Goal: Navigation & Orientation: Find specific page/section

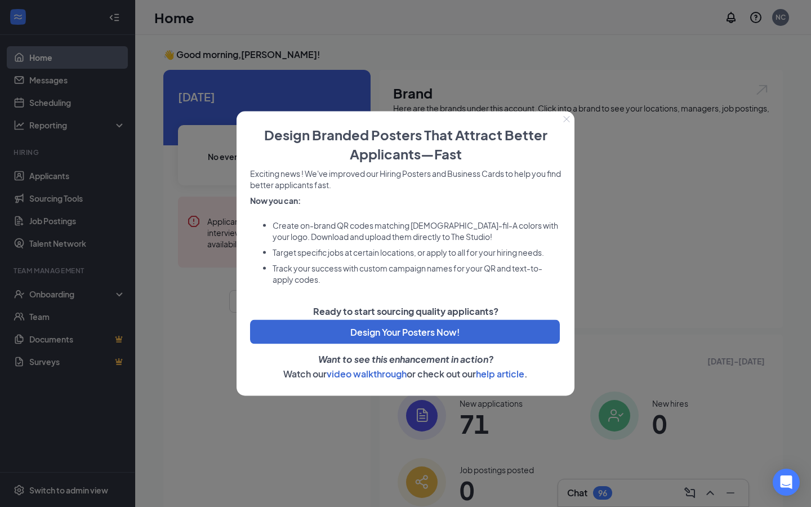
click at [568, 125] on button "Close" at bounding box center [567, 119] width 16 height 16
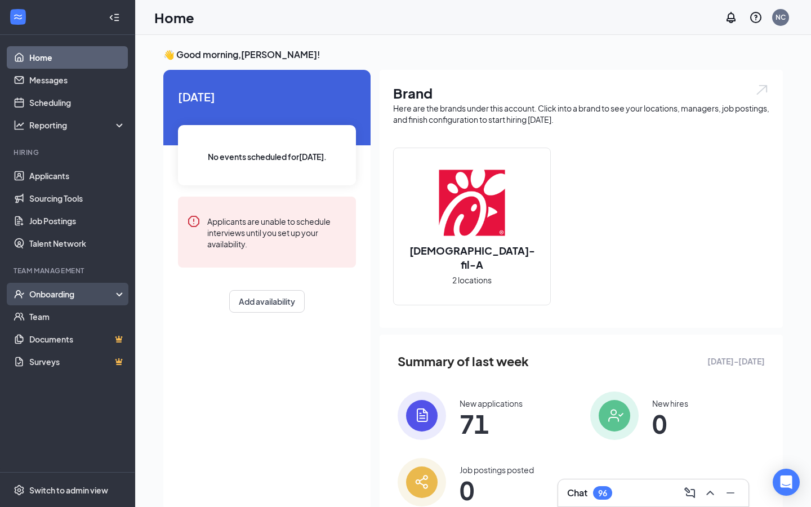
click at [116, 288] on div "Onboarding" at bounding box center [67, 294] width 135 height 23
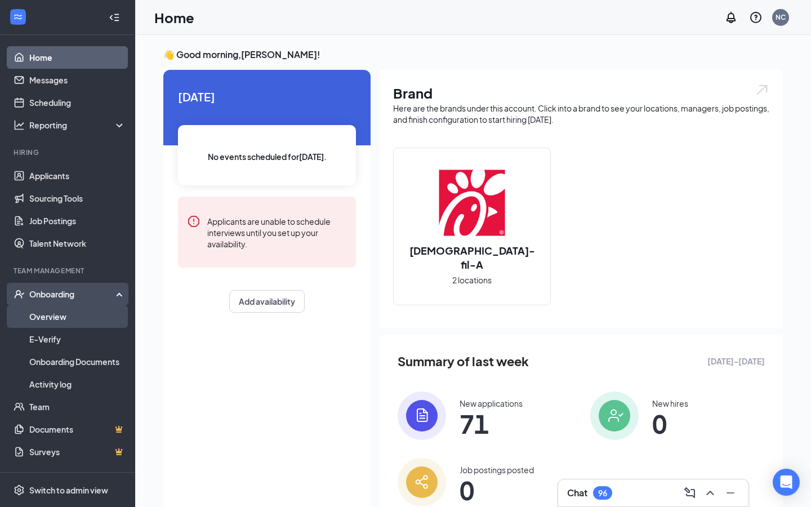
click at [51, 314] on link "Overview" at bounding box center [77, 316] width 96 height 23
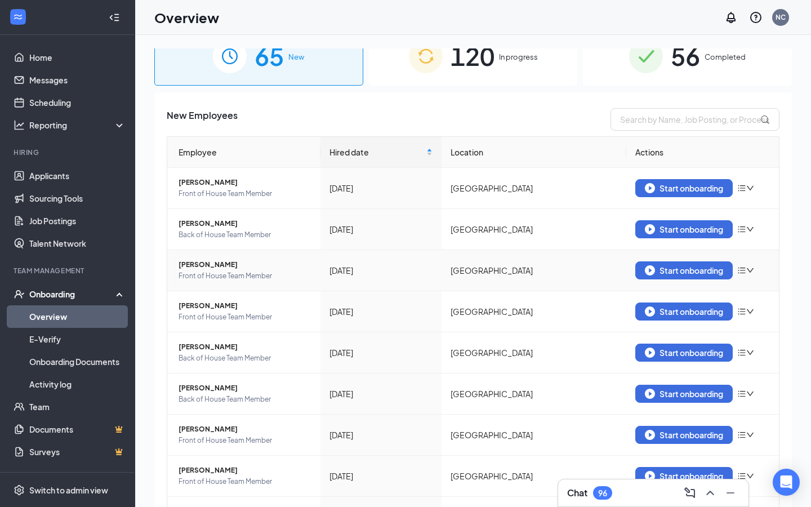
scroll to position [38, 0]
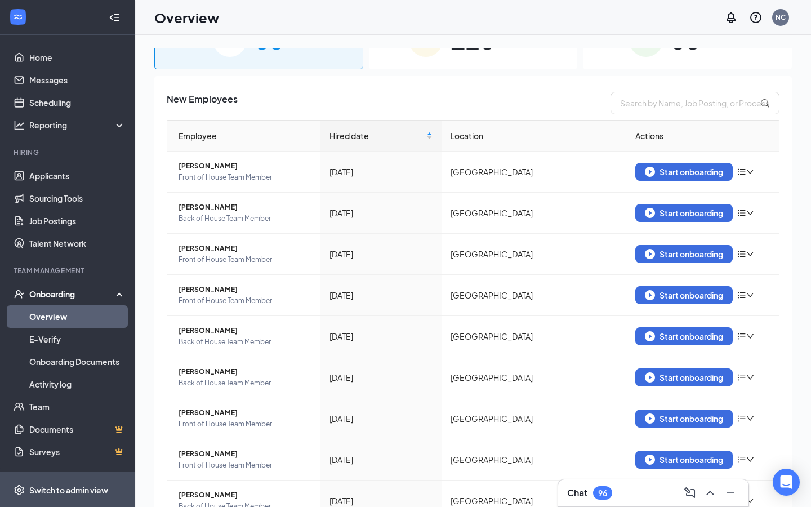
click at [47, 487] on div "Switch to admin view" at bounding box center [68, 489] width 79 height 11
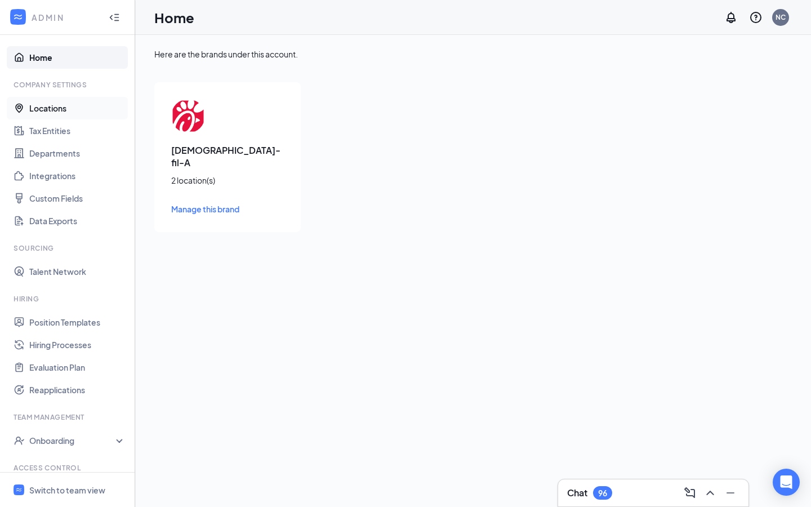
click at [56, 111] on link "Locations" at bounding box center [77, 108] width 96 height 23
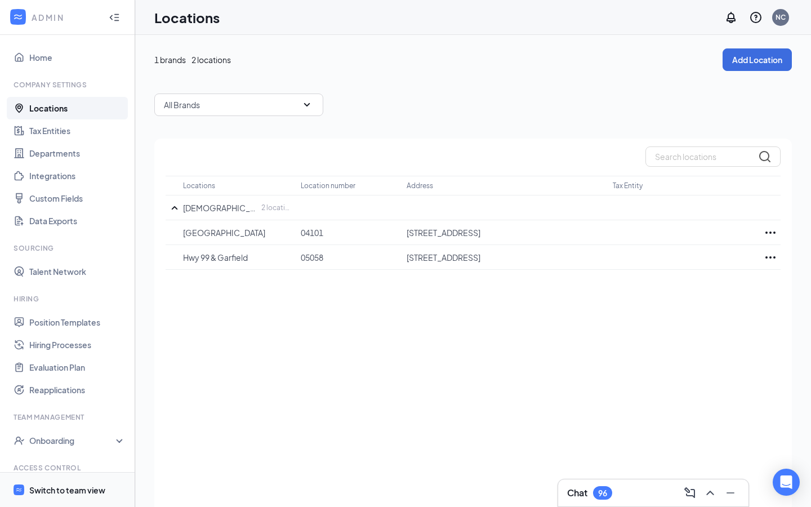
click at [54, 489] on div "Switch to team view" at bounding box center [67, 489] width 76 height 11
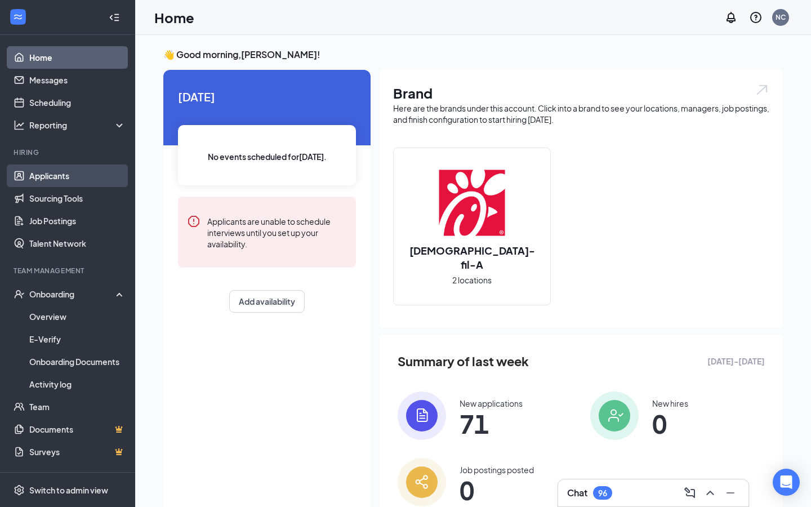
click at [48, 177] on link "Applicants" at bounding box center [77, 175] width 96 height 23
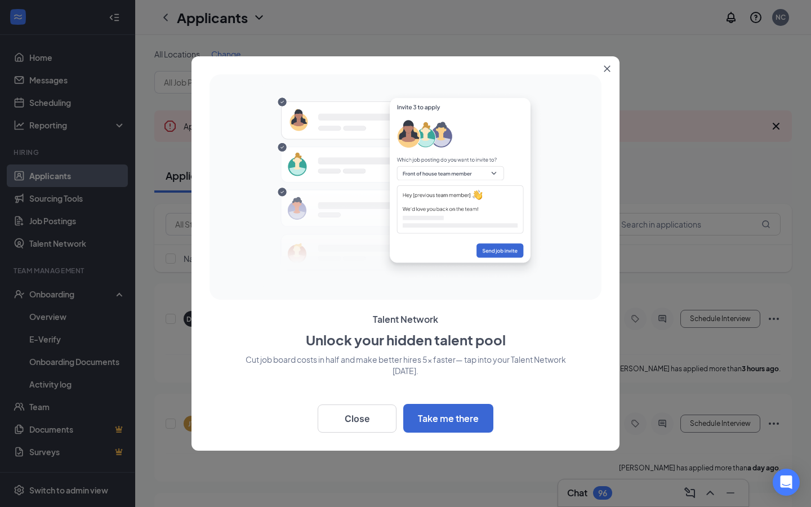
click at [614, 71] on button "Close" at bounding box center [609, 66] width 20 height 20
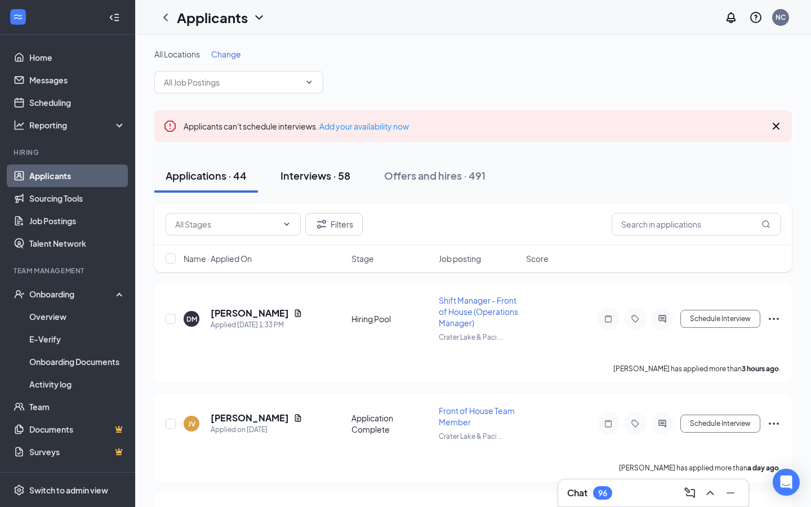
click at [327, 180] on div "Interviews · 58" at bounding box center [315, 175] width 70 height 14
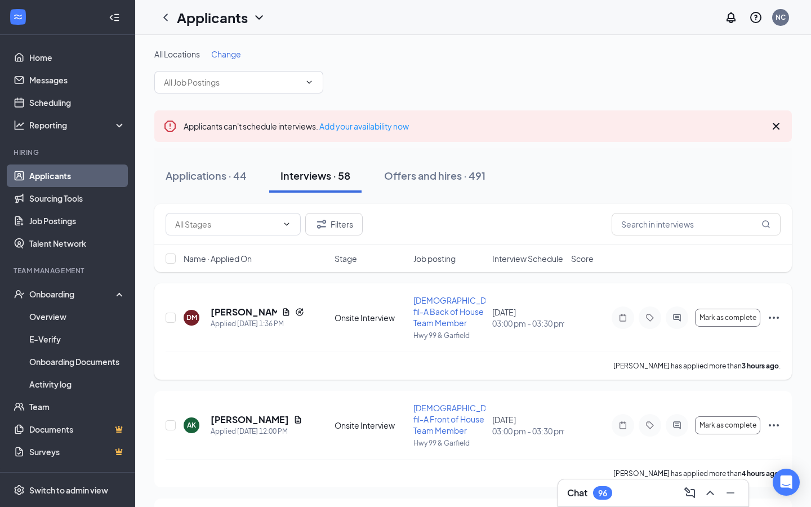
click at [776, 313] on icon "Ellipses" at bounding box center [774, 318] width 14 height 14
click at [113, 122] on div "Reporting" at bounding box center [77, 124] width 97 height 11
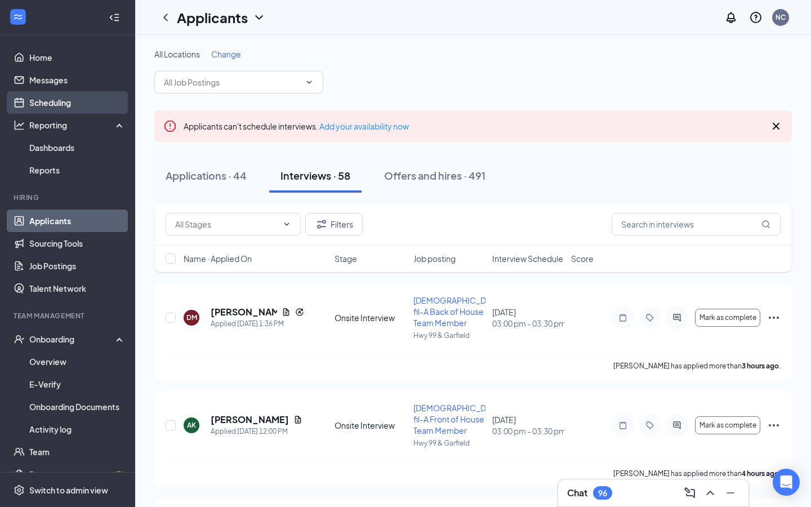
click at [49, 105] on link "Scheduling" at bounding box center [77, 102] width 96 height 23
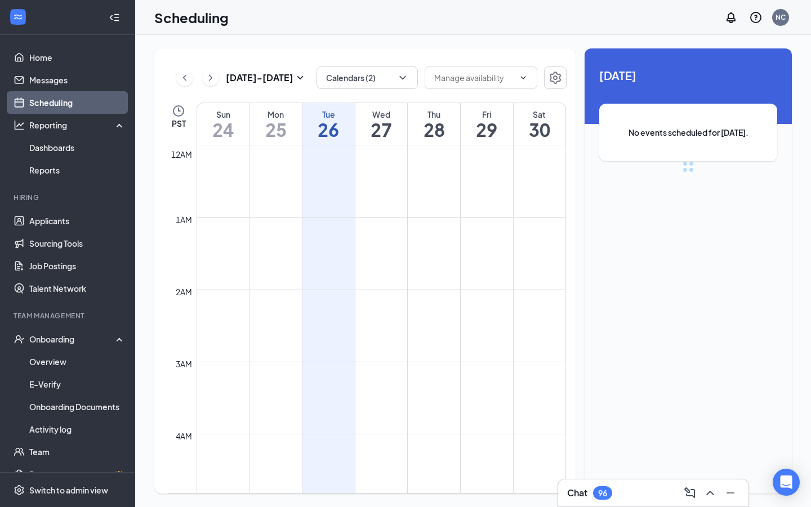
scroll to position [554, 0]
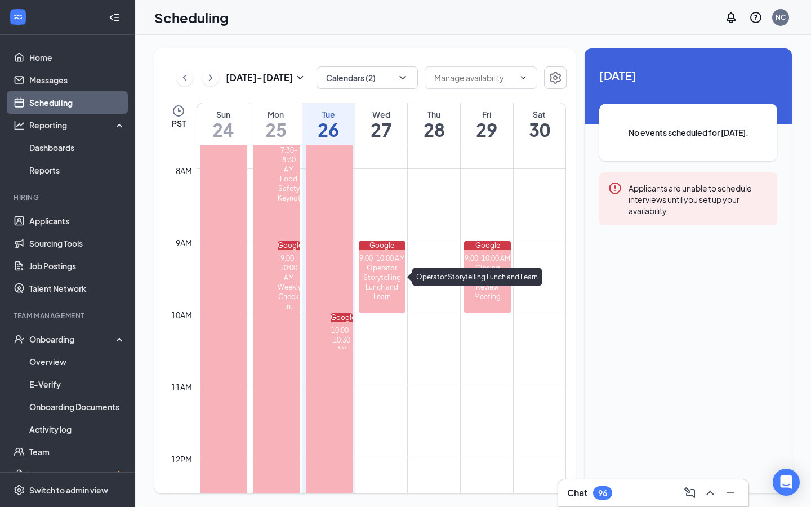
click at [373, 290] on div "Operator Storytelling Lunch and Learn" at bounding box center [382, 282] width 47 height 38
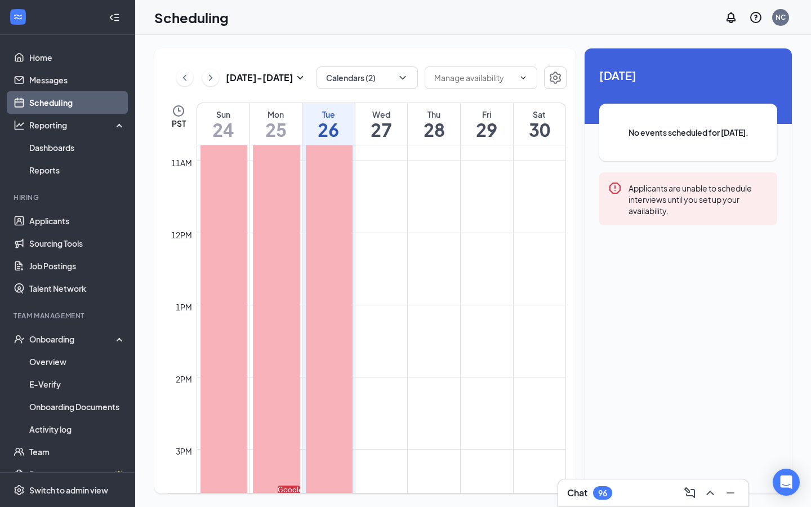
scroll to position [797, 0]
click at [594, 489] on div "96" at bounding box center [602, 493] width 19 height 14
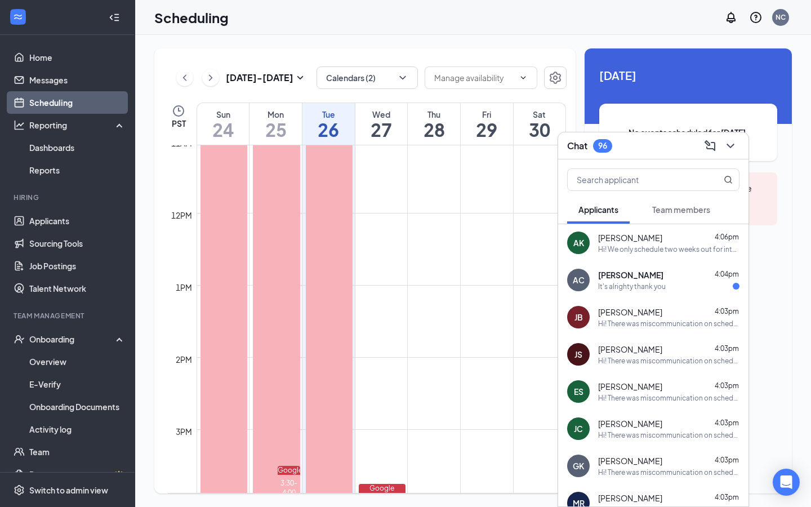
click at [793, 189] on div "[DATE] - [DATE] Calendars (2) PST Sun 24 Mon 25 Tue 26 Wed 27 Thu 28 Fri 29 Sat…" at bounding box center [473, 271] width 676 height 472
click at [48, 226] on link "Applicants" at bounding box center [77, 220] width 96 height 23
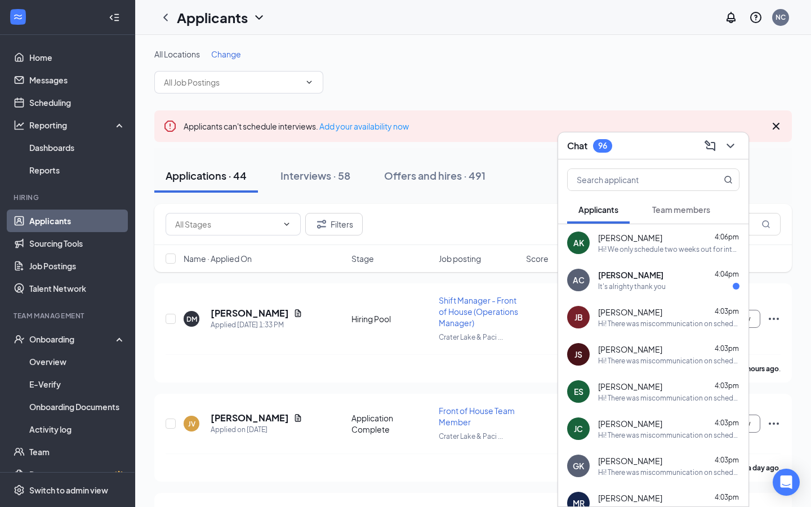
click at [629, 85] on div "All Locations Change" at bounding box center [472, 70] width 637 height 45
click at [120, 338] on div "Onboarding" at bounding box center [67, 339] width 135 height 23
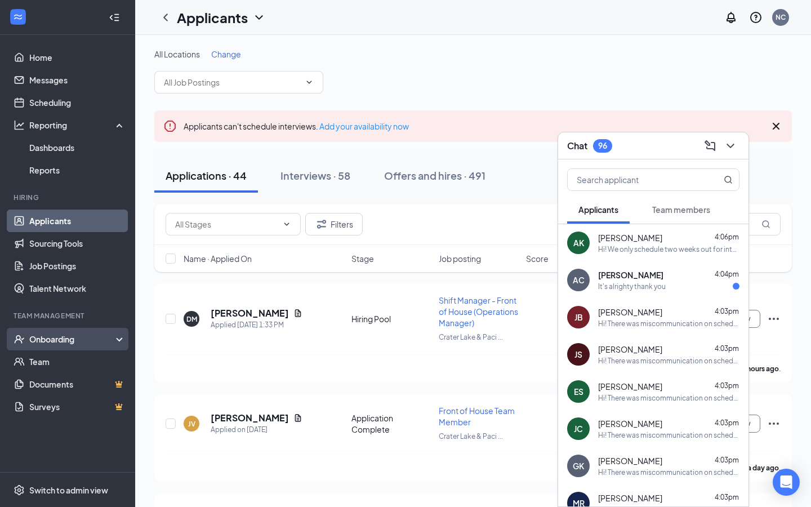
click at [120, 338] on div "Onboarding" at bounding box center [67, 339] width 135 height 23
click at [51, 409] on link "Onboarding Documents" at bounding box center [77, 406] width 96 height 23
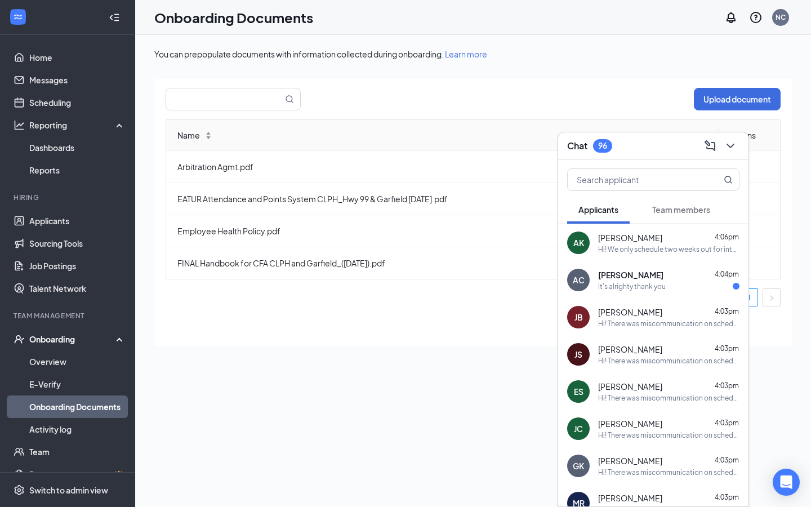
click at [783, 131] on div "Name Actions Arbitration Agmt.pdf EATUR Attendance and Points System CLPH_Hwy 9…" at bounding box center [472, 232] width 637 height 227
click at [564, 59] on div "You can prepopulate documents with information collected during onboarding. Lea…" at bounding box center [472, 53] width 637 height 11
click at [382, 365] on div "You can prepopulate documents with information collected during onboarding. Lea…" at bounding box center [472, 296] width 637 height 496
click at [734, 144] on icon "ChevronDown" at bounding box center [731, 146] width 14 height 14
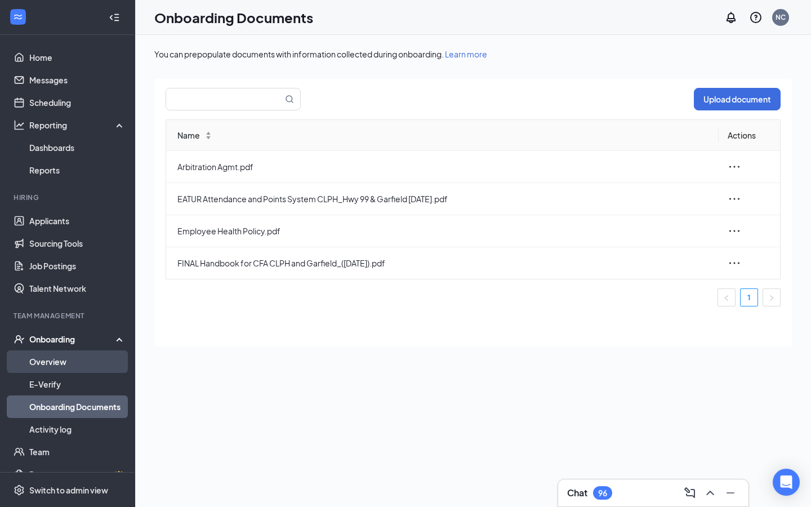
click at [57, 362] on link "Overview" at bounding box center [77, 361] width 96 height 23
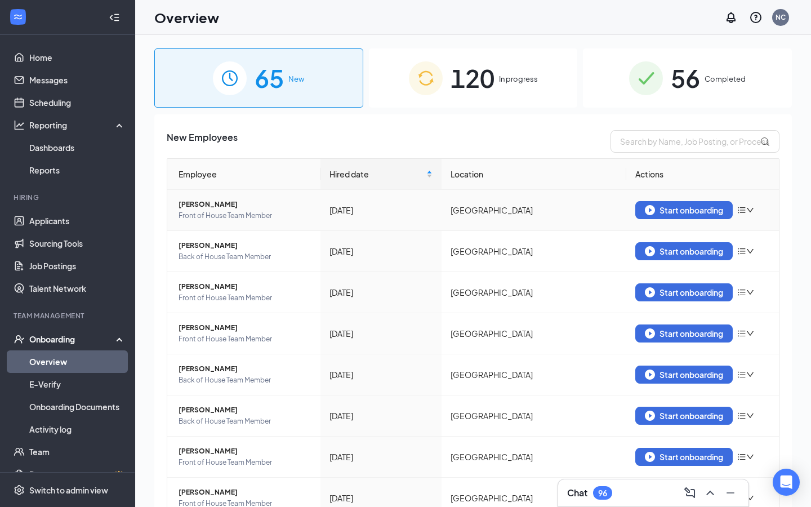
click at [745, 209] on icon "bars" at bounding box center [741, 210] width 9 height 9
click at [544, 133] on div "New Employees" at bounding box center [473, 141] width 613 height 23
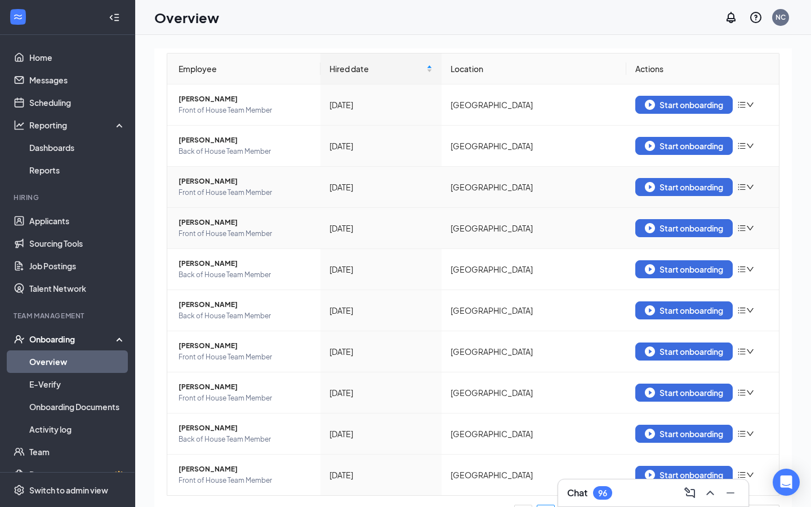
scroll to position [133, 0]
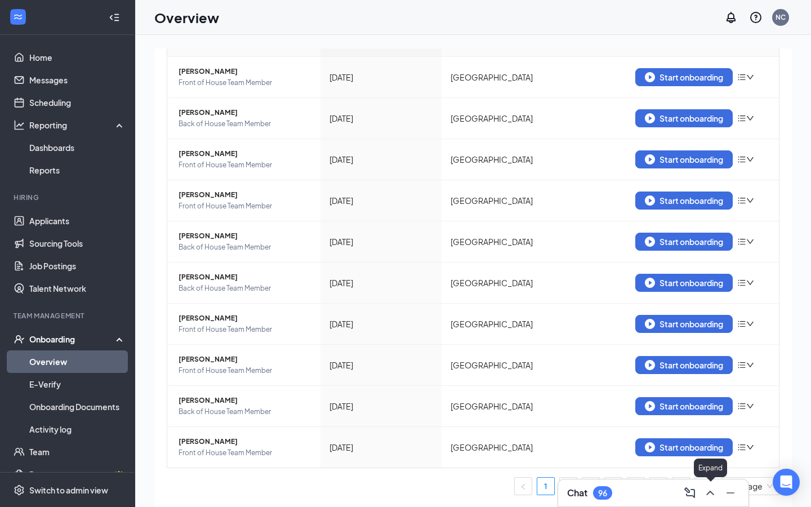
click at [712, 492] on icon "ChevronUp" at bounding box center [710, 493] width 14 height 14
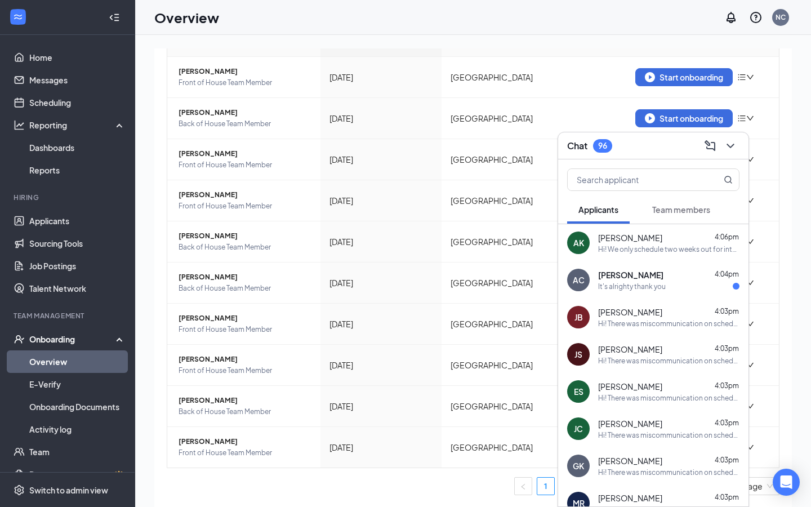
click at [380, 497] on div "Employee Hired date Location Actions [PERSON_NAME] Front of House Team Member […" at bounding box center [473, 264] width 613 height 479
click at [382, 488] on ul "1 2 3 4 5 6 7 10 / page" at bounding box center [473, 486] width 613 height 18
click at [60, 404] on link "Onboarding Documents" at bounding box center [77, 406] width 96 height 23
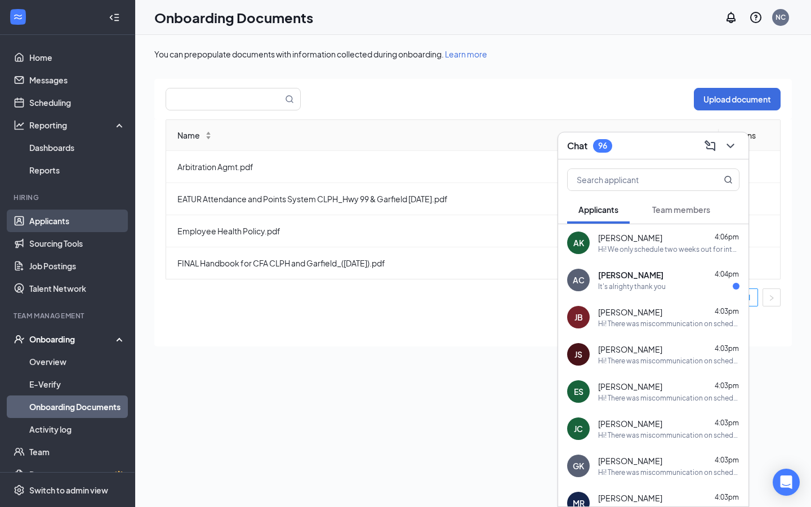
click at [60, 219] on link "Applicants" at bounding box center [77, 220] width 96 height 23
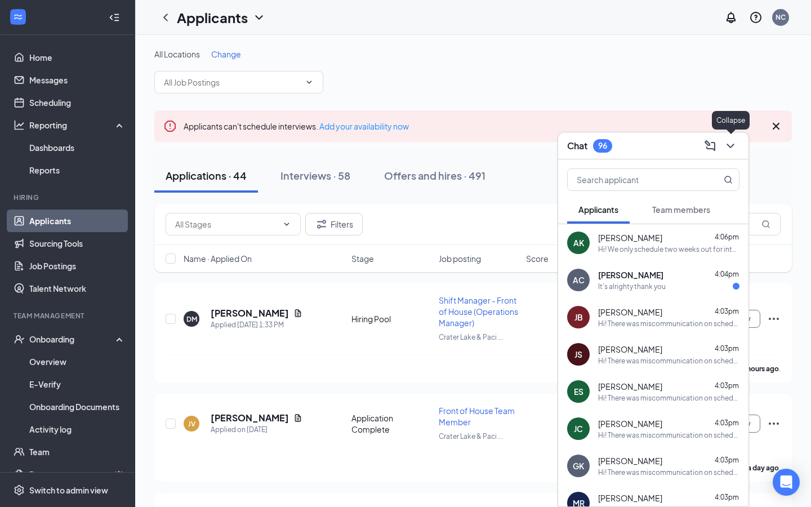
click at [732, 143] on icon "ChevronDown" at bounding box center [731, 146] width 14 height 14
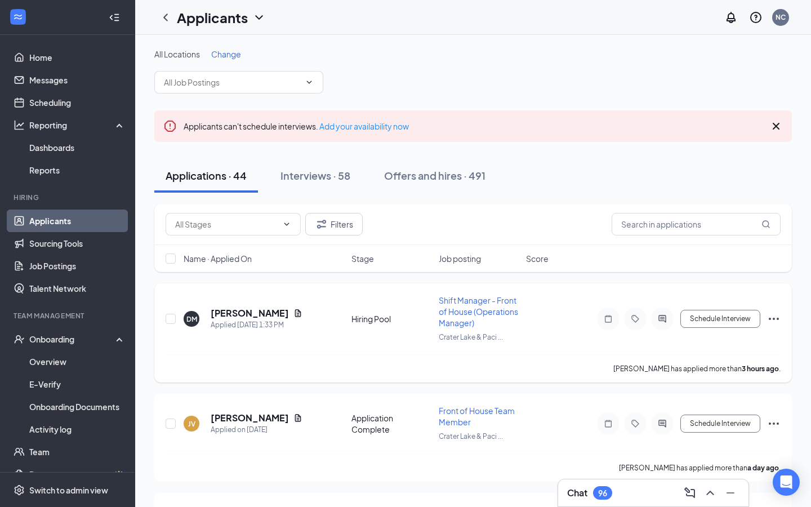
click at [774, 316] on icon "Ellipses" at bounding box center [774, 319] width 14 height 14
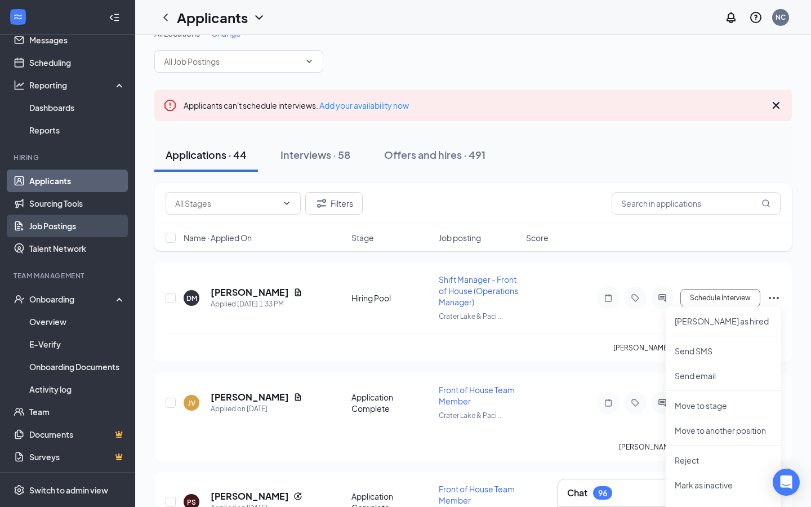
scroll to position [41, 0]
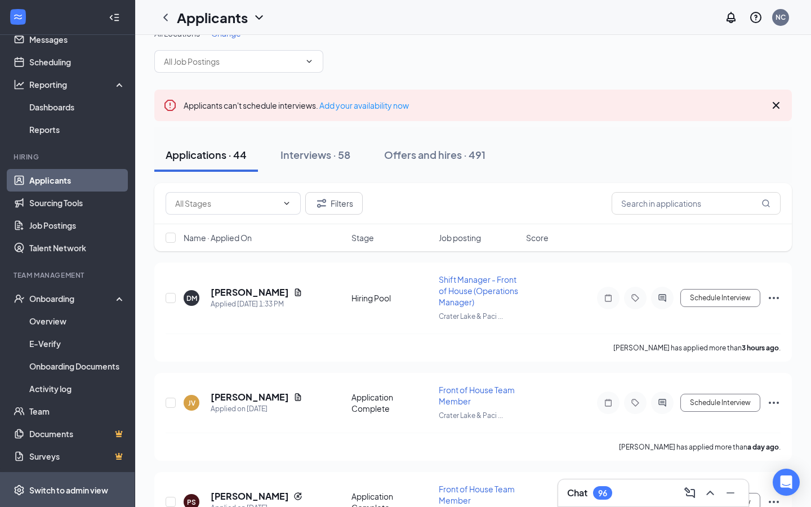
click at [45, 487] on div "Switch to admin view" at bounding box center [68, 489] width 79 height 11
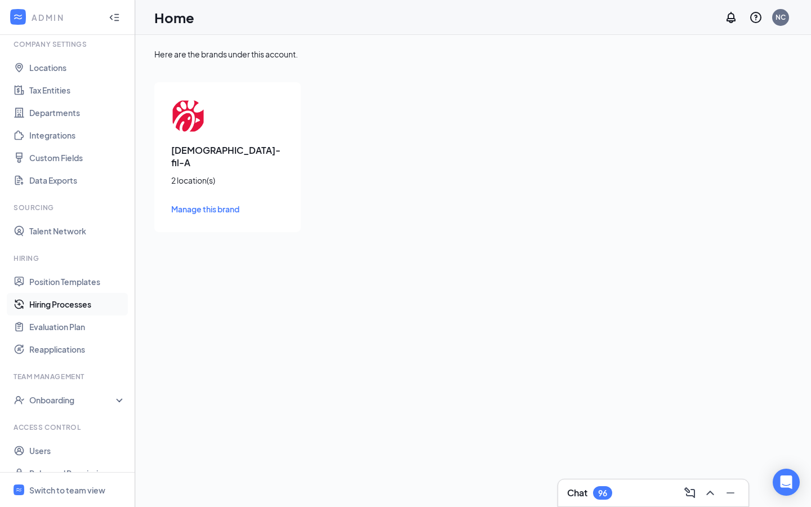
click at [47, 310] on link "Hiring Processes" at bounding box center [77, 304] width 96 height 23
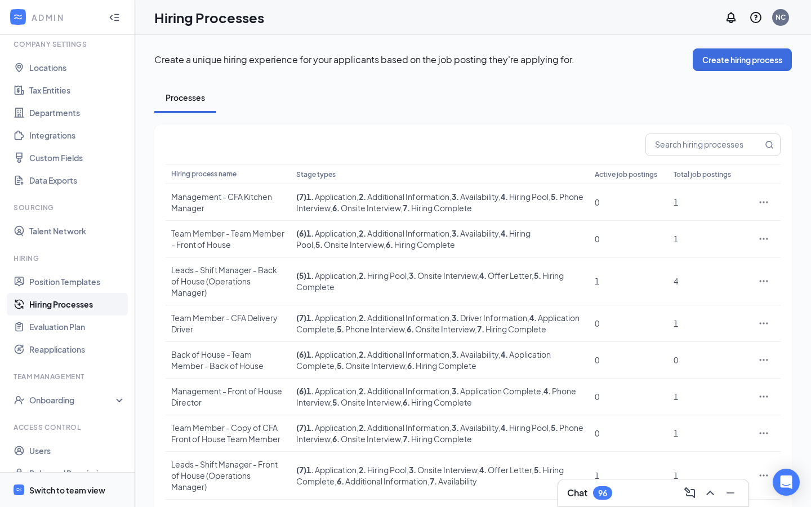
click at [72, 485] on div "Switch to team view" at bounding box center [67, 489] width 76 height 11
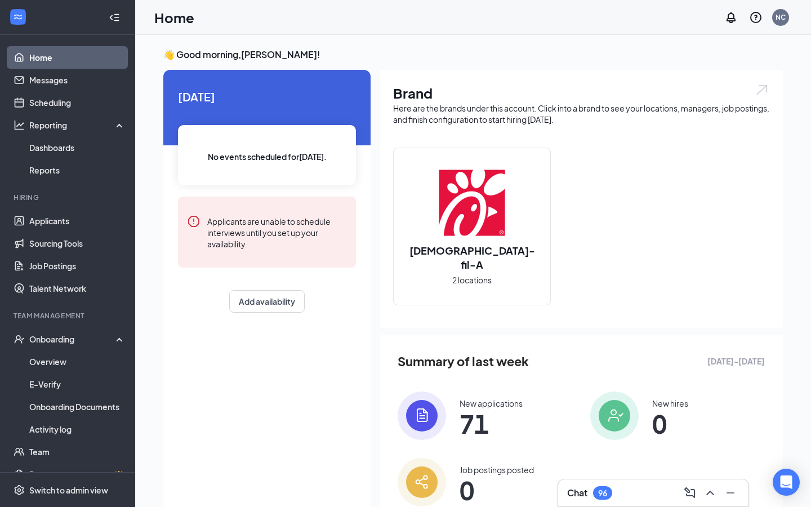
click at [250, 338] on div "[DATE] No events scheduled for [DATE] . Applicants are unable to schedule inter…" at bounding box center [266, 290] width 207 height 441
click at [251, 304] on button "Add availability" at bounding box center [266, 301] width 75 height 23
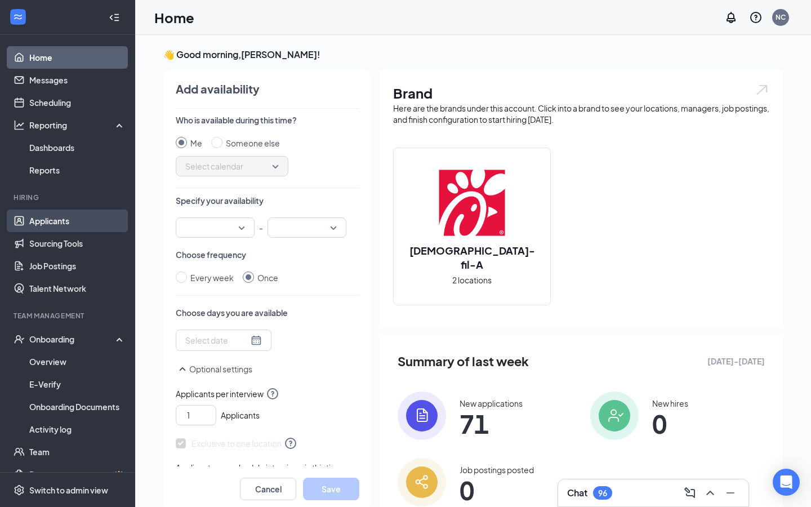
click at [47, 216] on link "Applicants" at bounding box center [77, 220] width 96 height 23
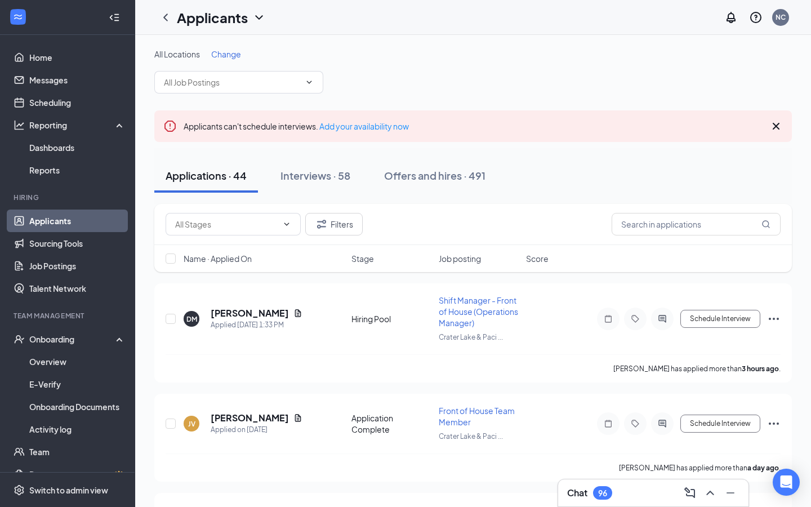
scroll to position [41, 0]
